Goal: Check status: Check status

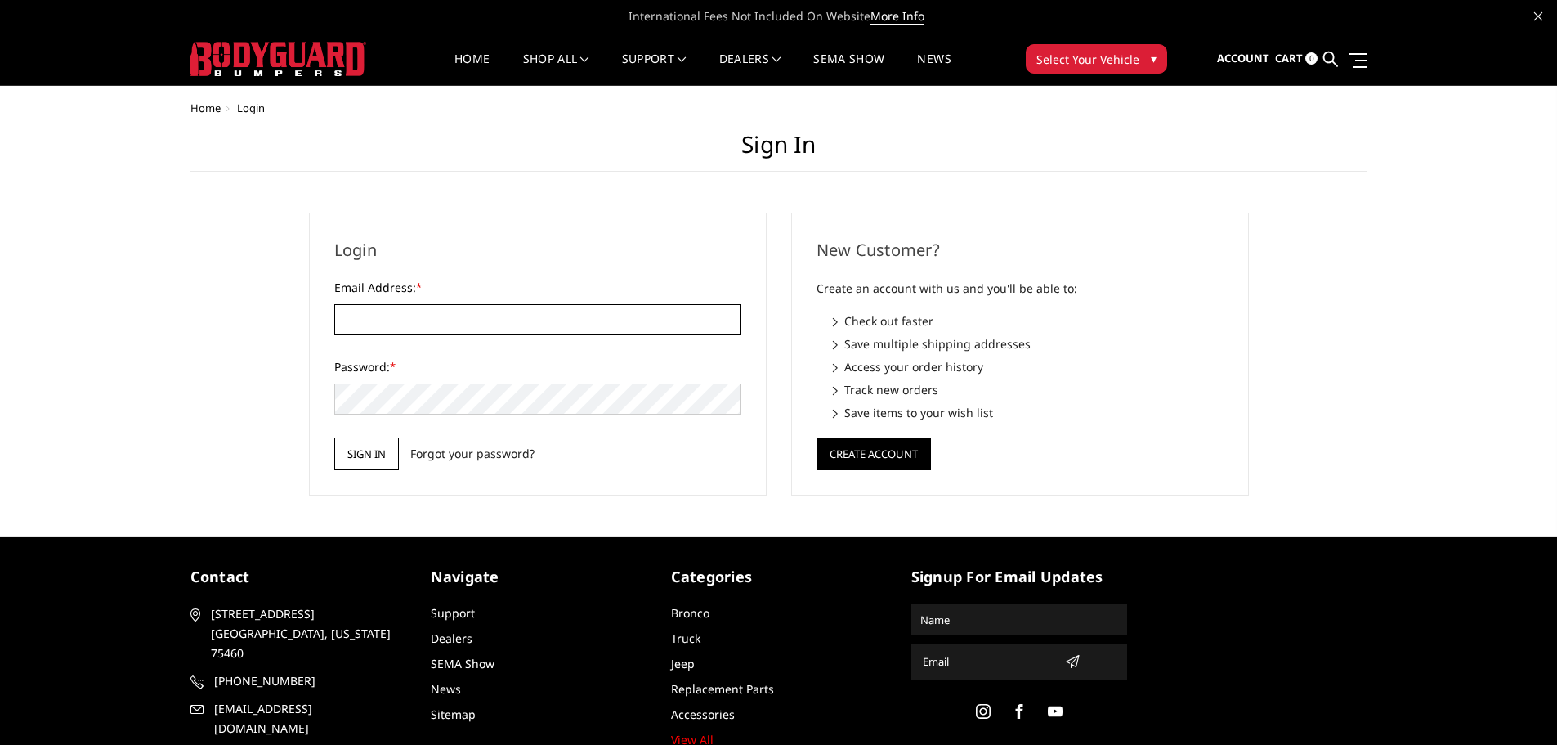
type input "[EMAIL_ADDRESS][DOMAIN_NAME]"
click at [355, 454] on input "Sign in" at bounding box center [366, 453] width 65 height 33
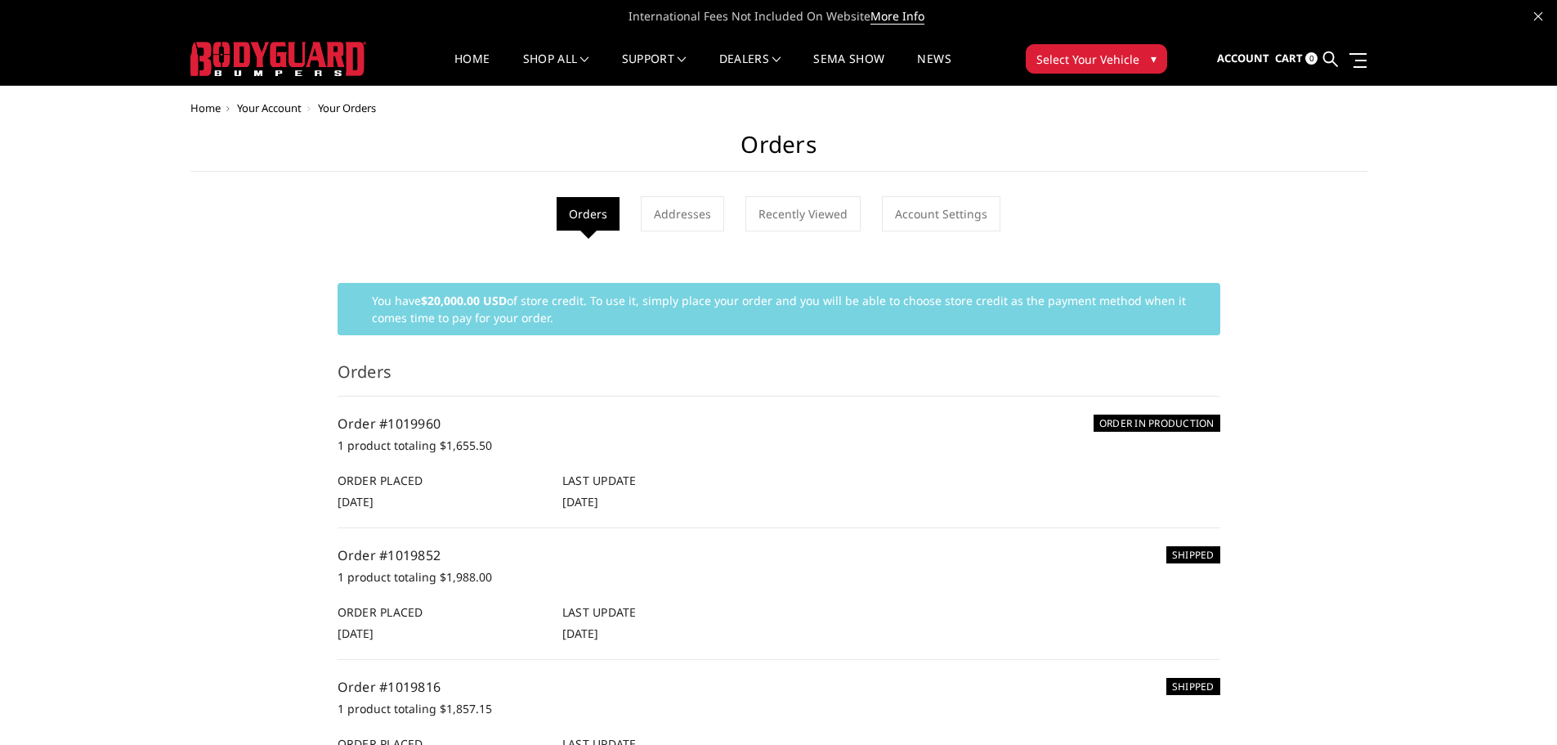
click at [575, 199] on li "Orders" at bounding box center [588, 214] width 63 height 34
click at [584, 212] on li "Orders" at bounding box center [588, 214] width 63 height 34
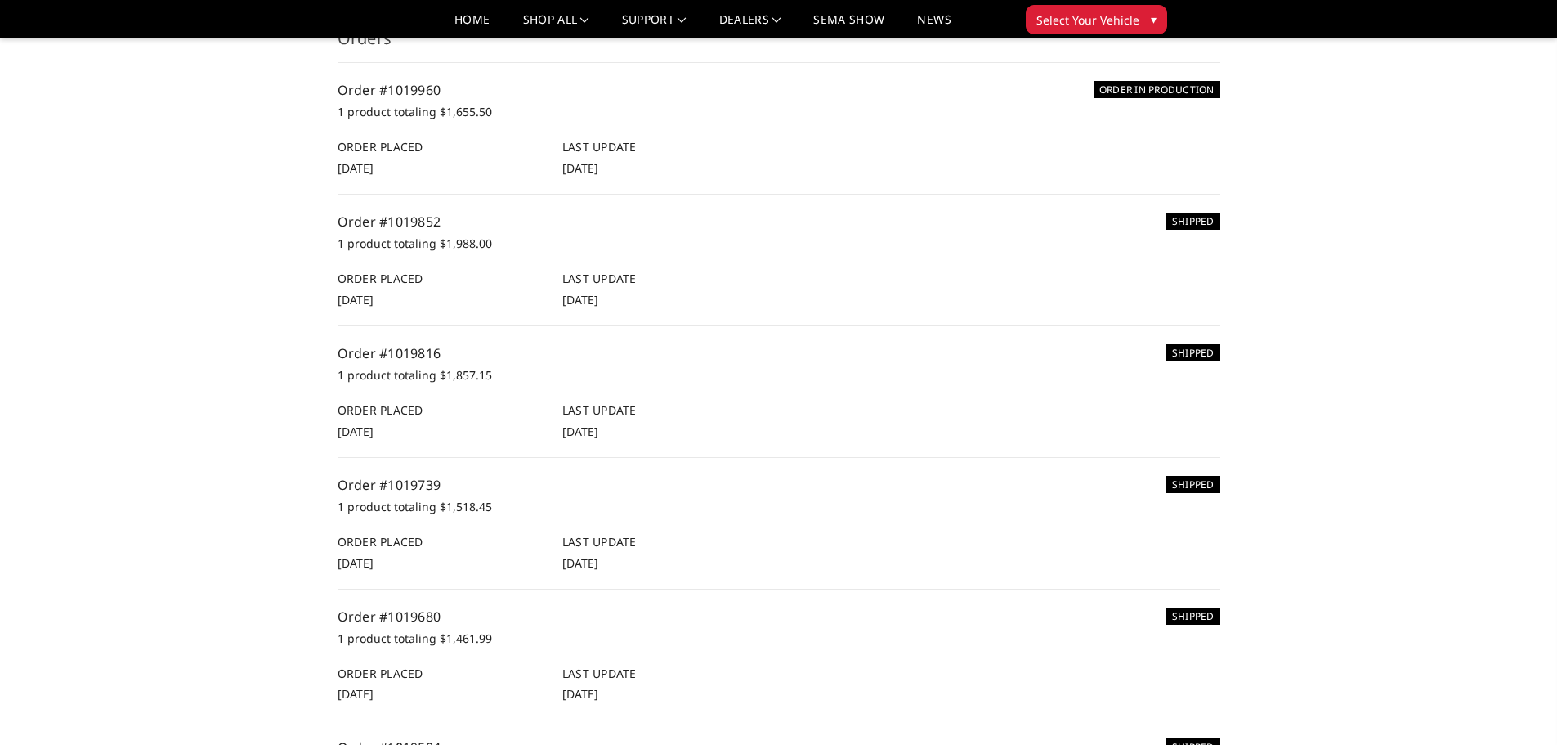
scroll to position [245, 0]
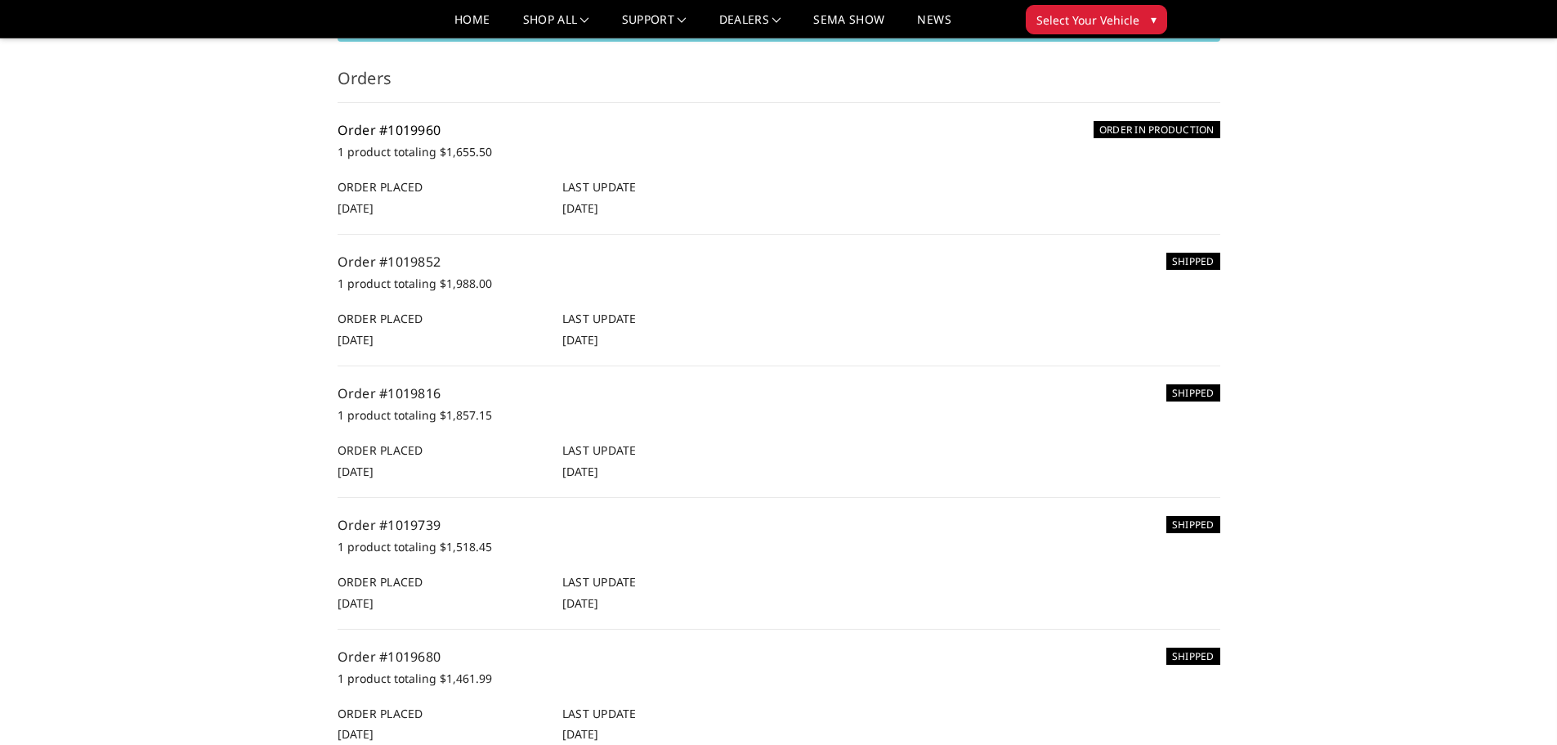
click at [395, 131] on link "Order #1019960" at bounding box center [390, 130] width 104 height 18
